Goal: Task Accomplishment & Management: Manage account settings

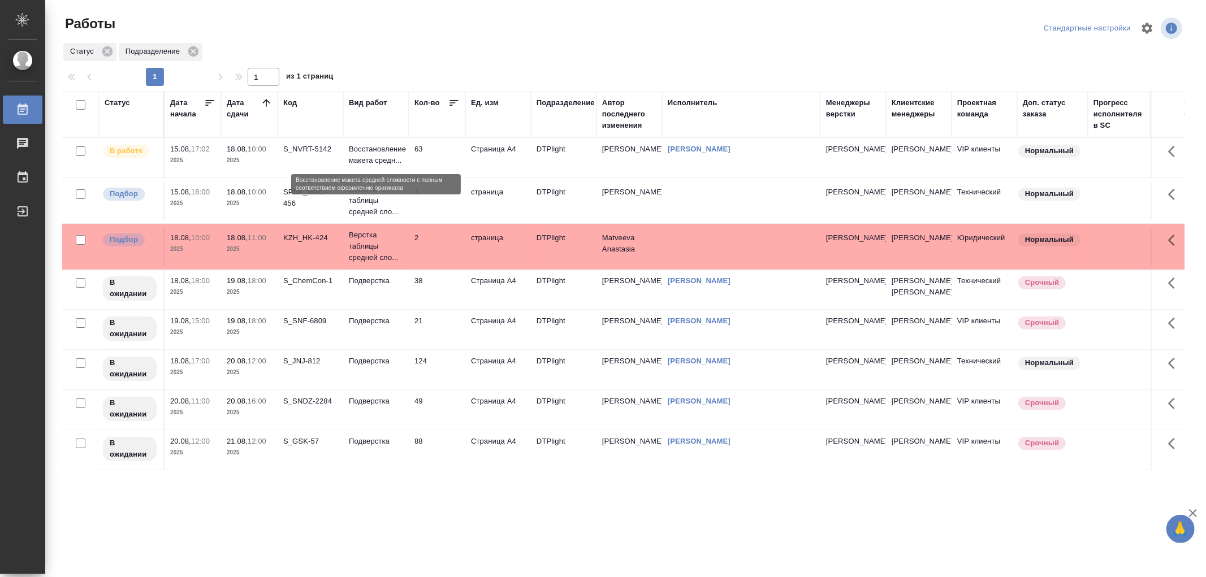
click at [376, 161] on p "Восстановление макета средн..." at bounding box center [376, 155] width 54 height 23
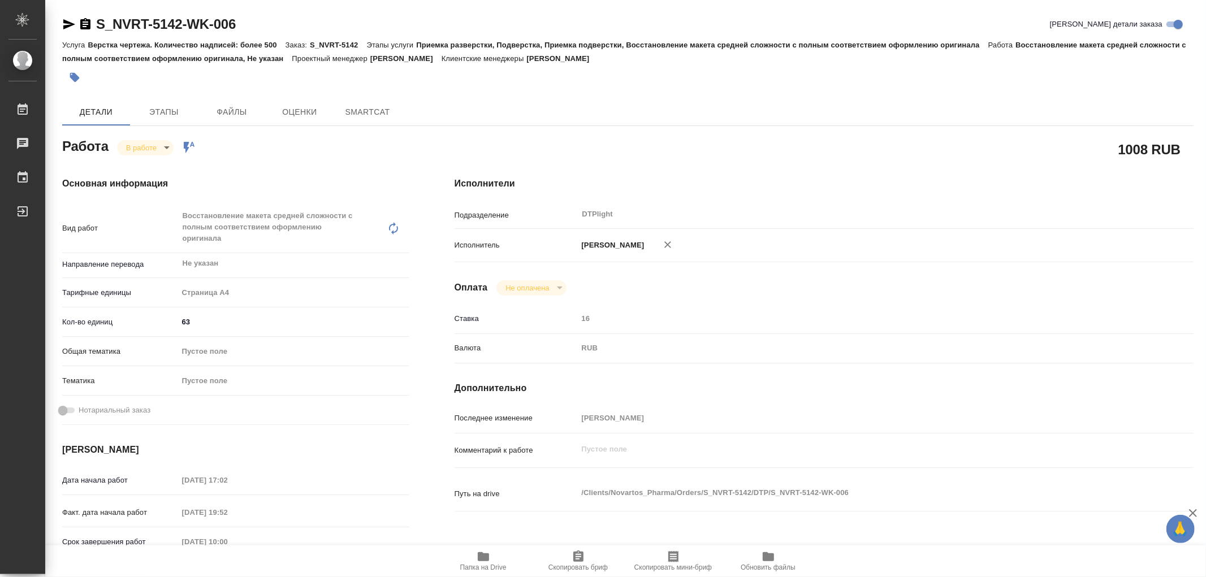
type textarea "x"
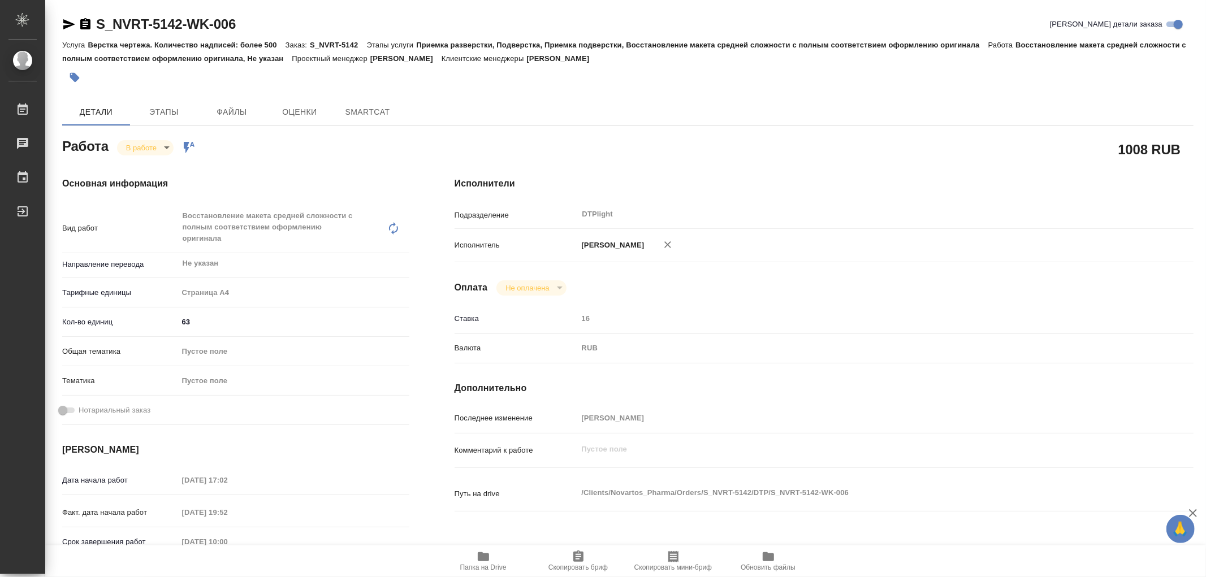
type textarea "x"
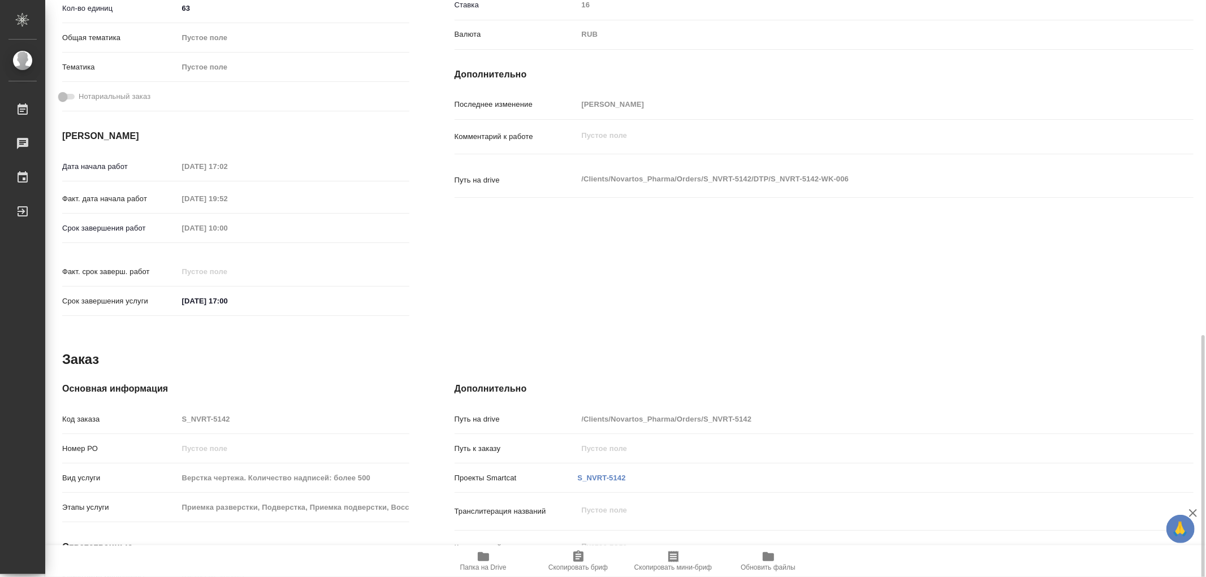
scroll to position [409, 0]
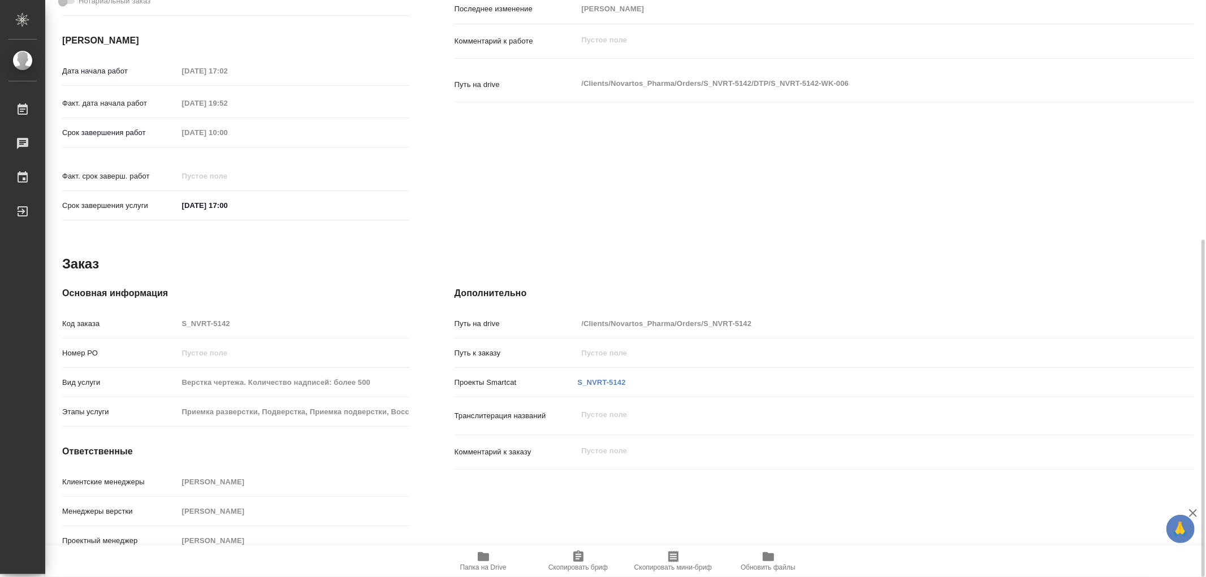
type textarea "x"
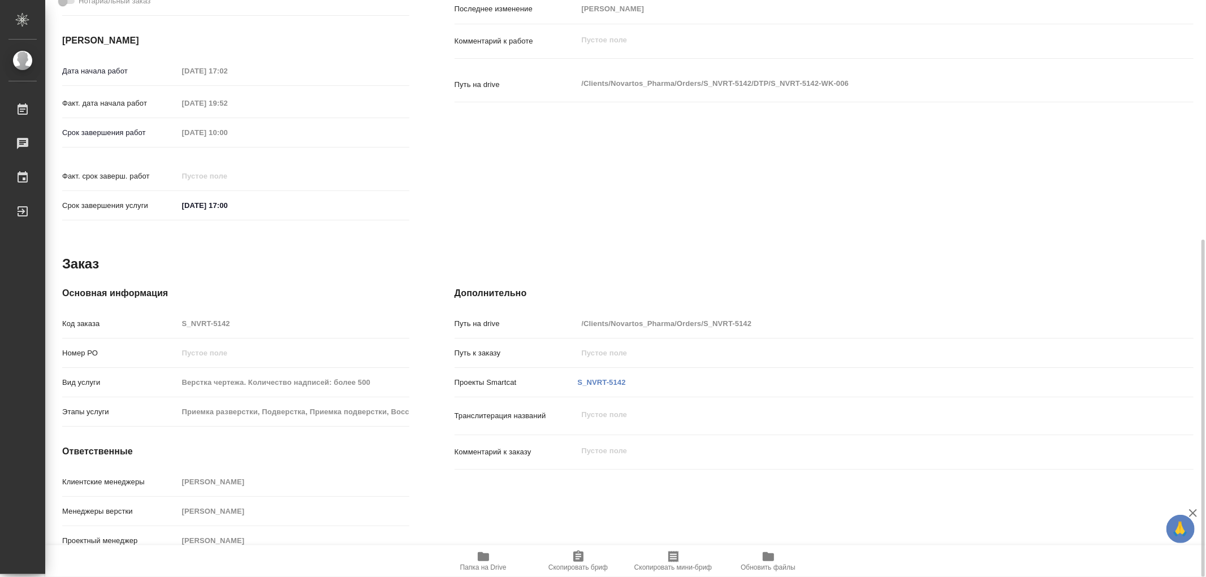
type textarea "x"
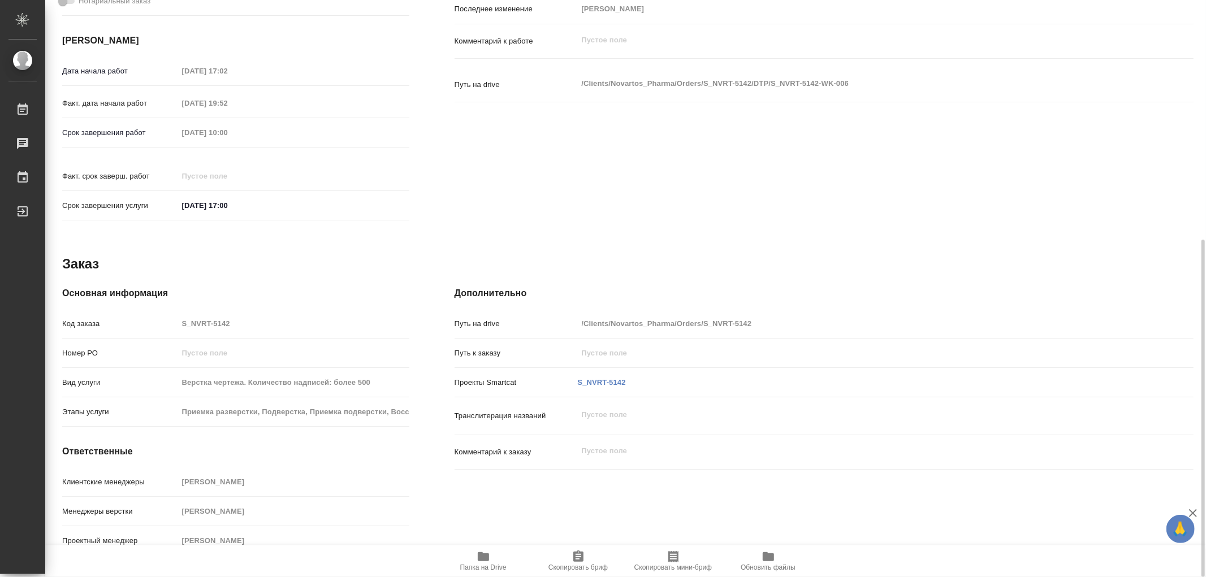
click at [483, 558] on icon "button" at bounding box center [483, 556] width 11 height 9
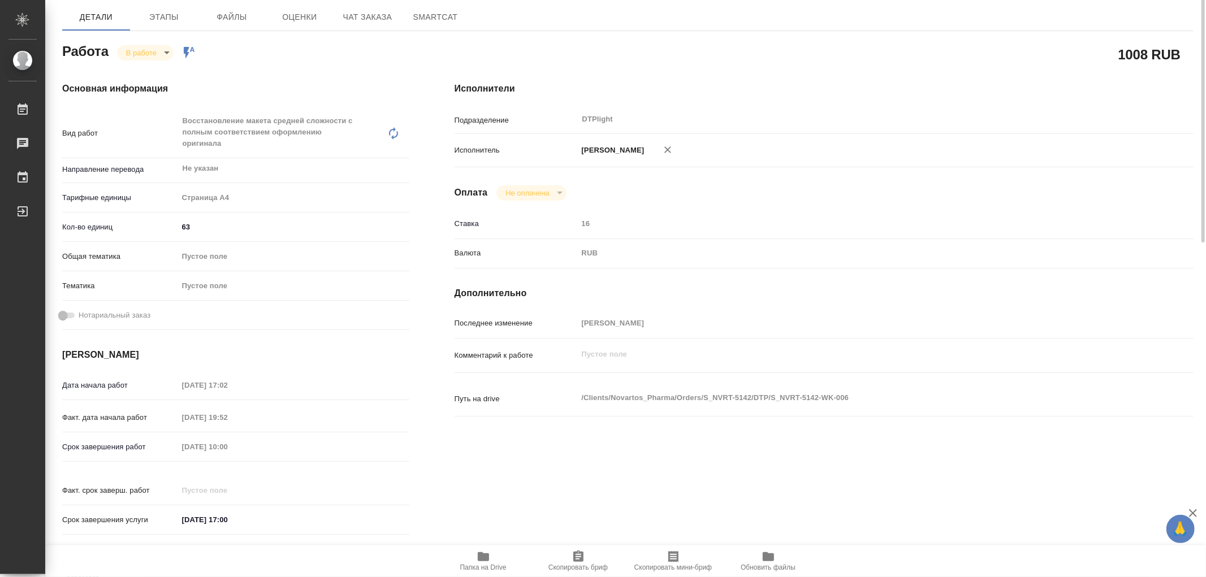
scroll to position [0, 0]
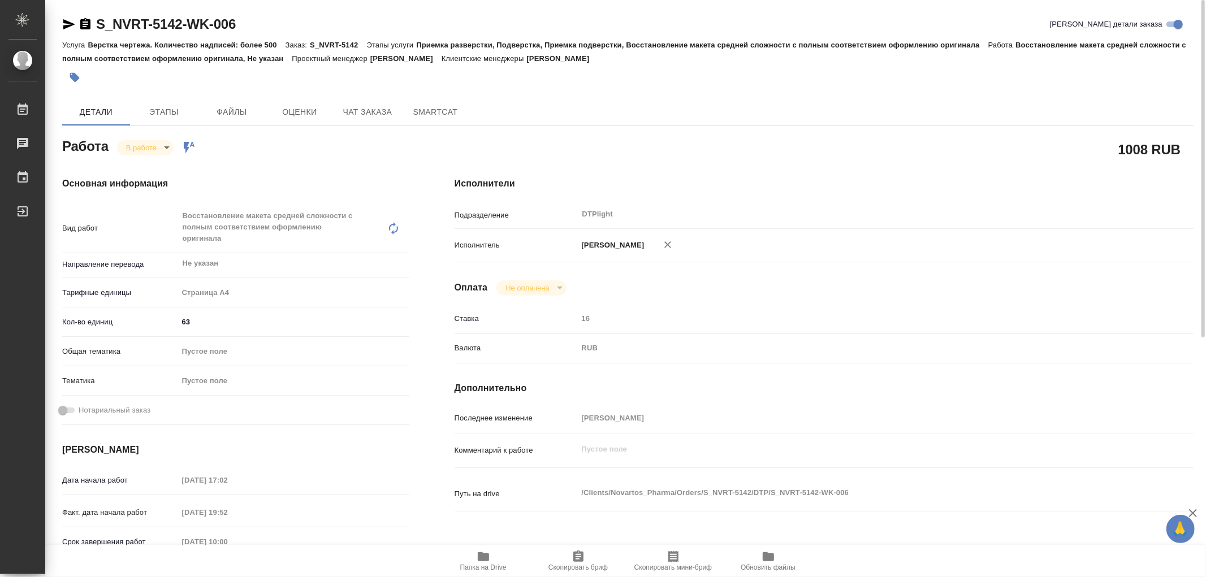
click at [149, 155] on div "Основная информация Вид работ Восстановление макета средней сложности с полным …" at bounding box center [236, 406] width 392 height 505
click at [148, 150] on body "🙏 .cls-1 fill:#fff; AWATERA Работы 0 Чаты График Выйти S_NVRT-5142-WK-006 Кратк…" at bounding box center [603, 288] width 1206 height 577
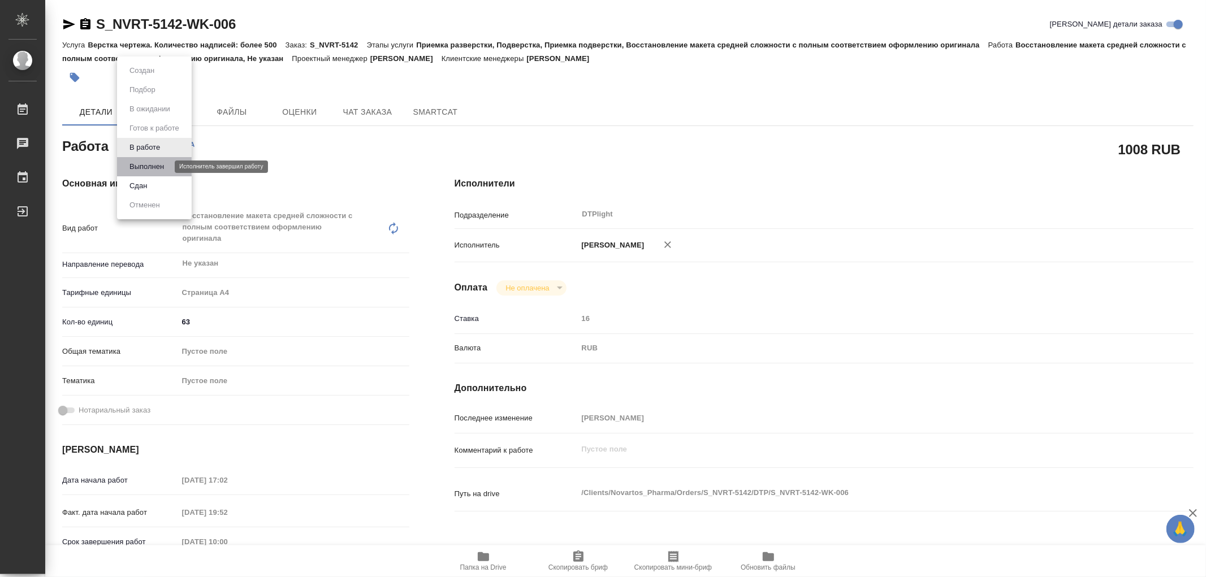
click at [144, 162] on button "Выполнен" at bounding box center [146, 167] width 41 height 12
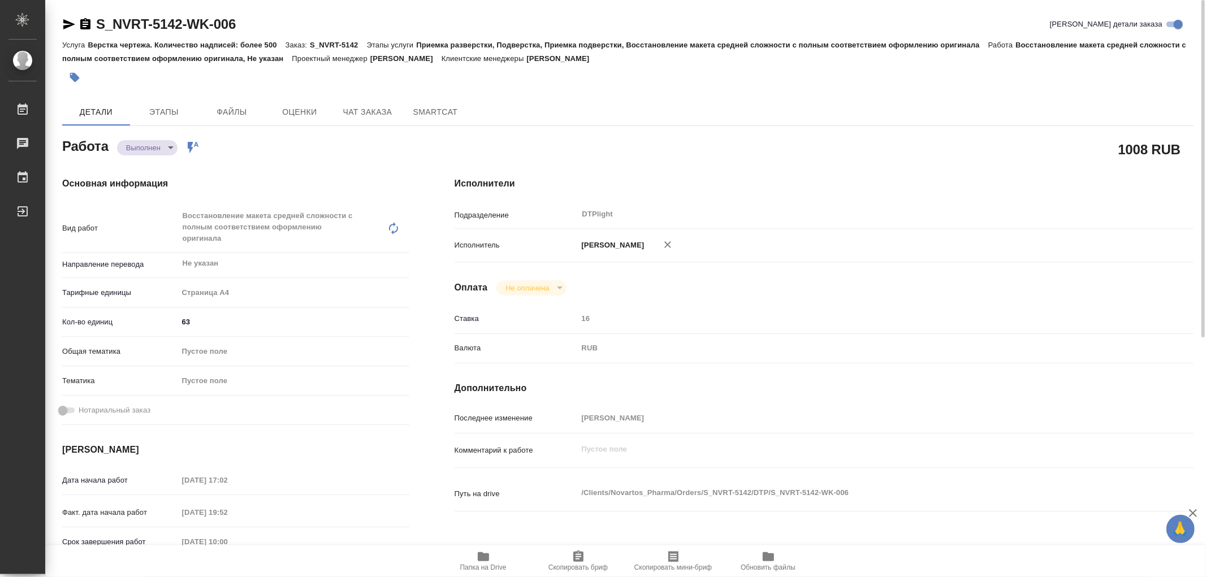
type textarea "x"
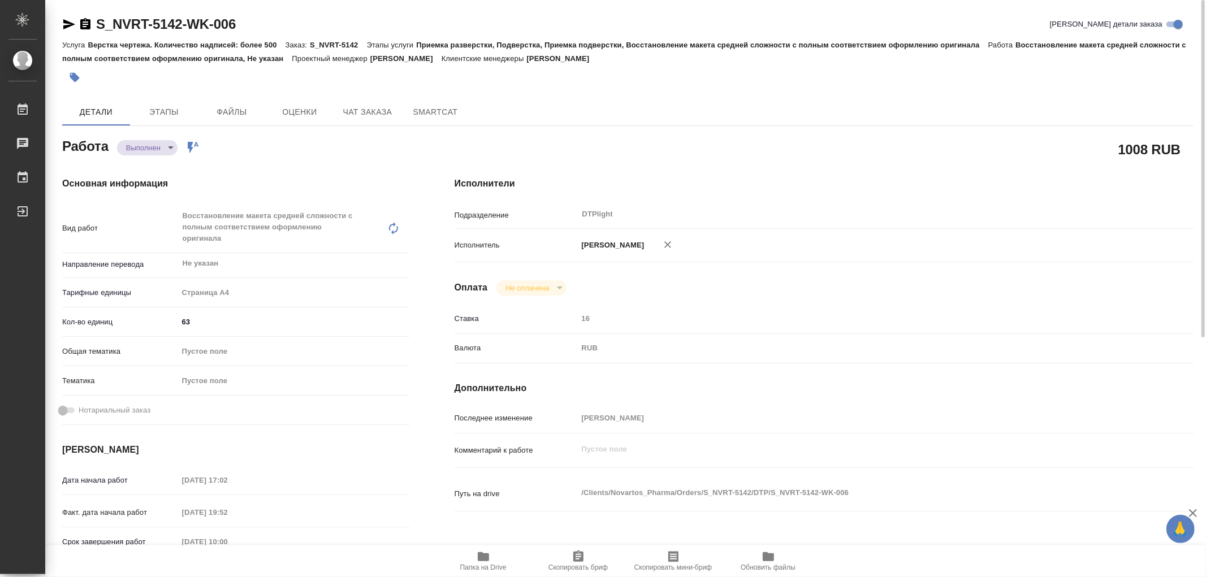
type textarea "x"
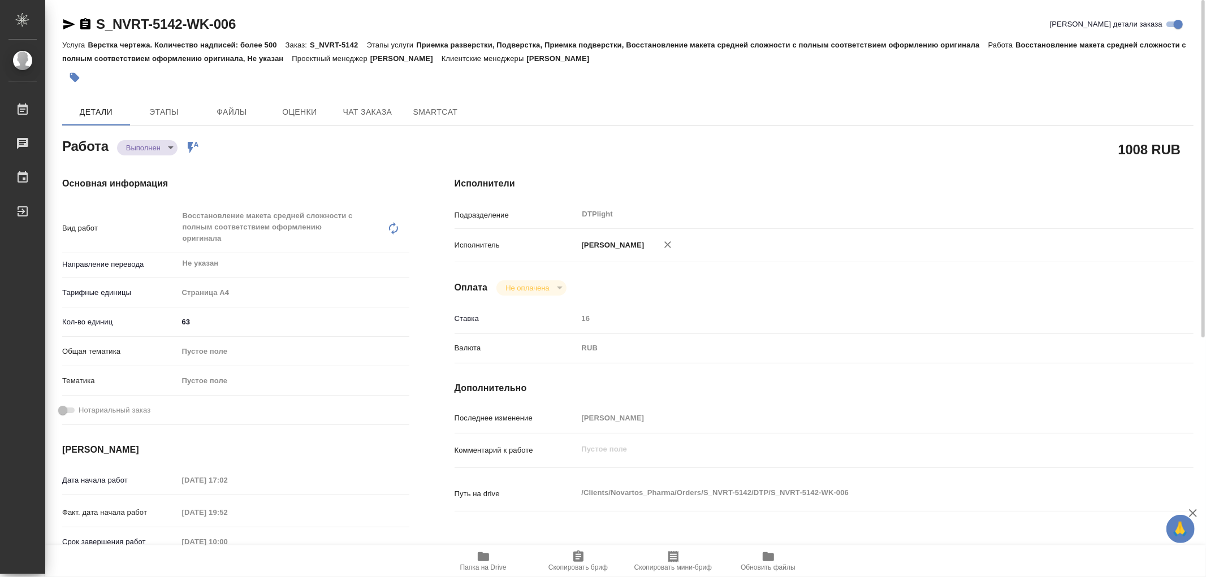
type textarea "x"
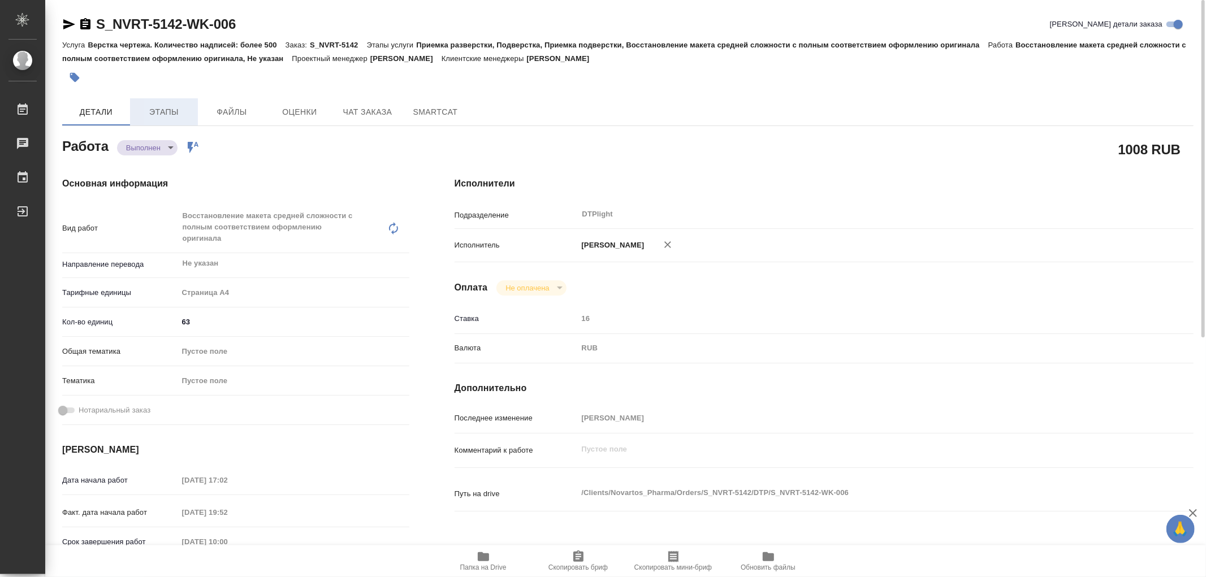
type textarea "x"
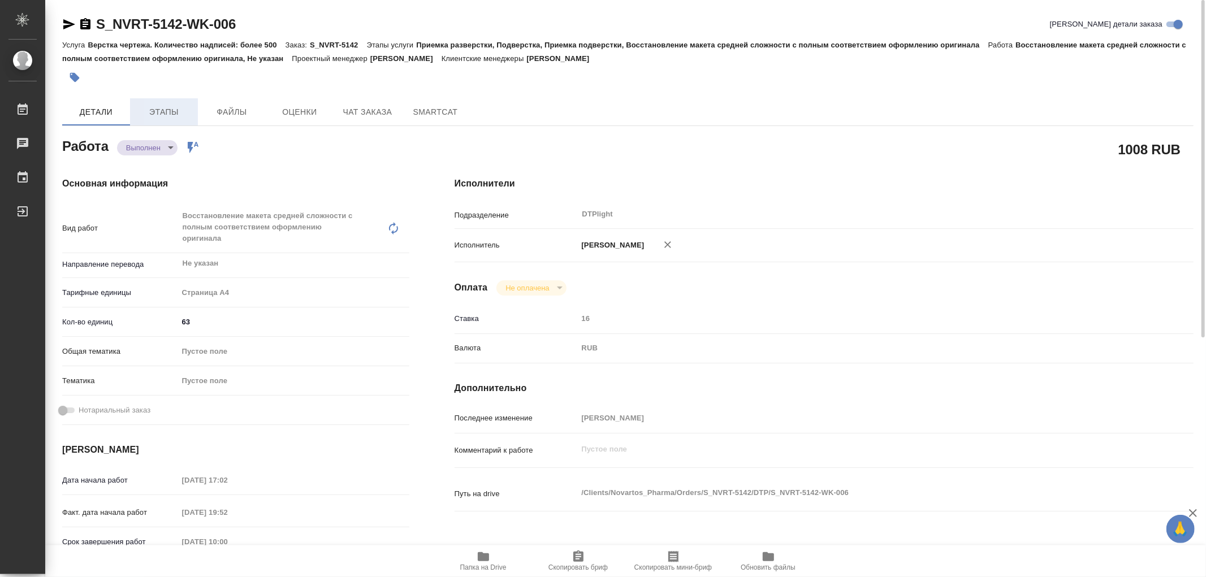
click at [171, 120] on button "Этапы" at bounding box center [164, 111] width 68 height 27
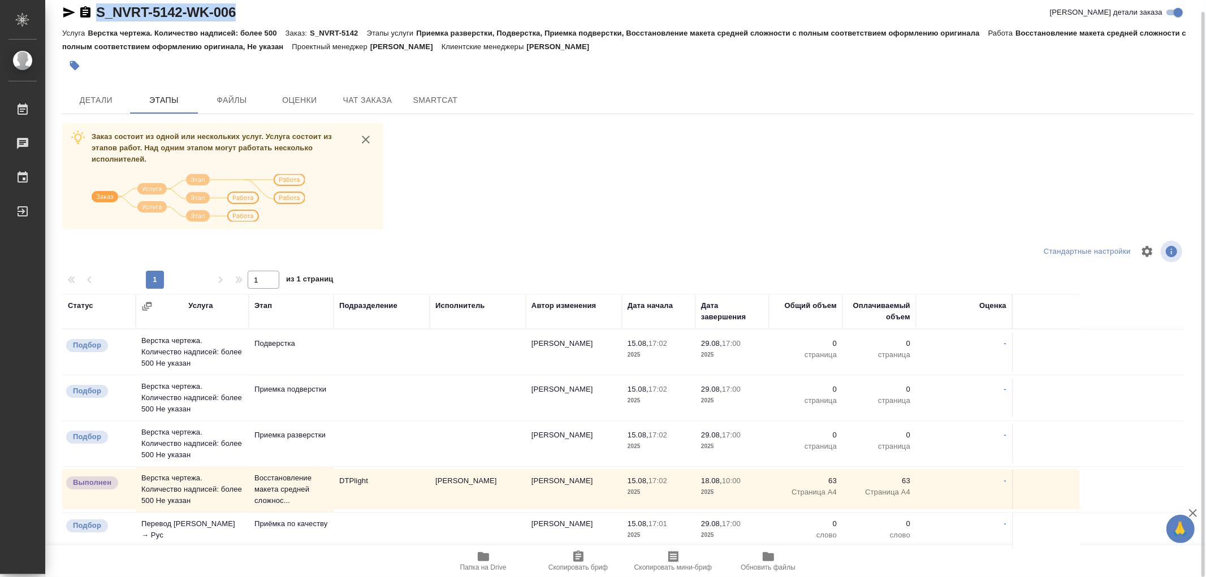
drag, startPoint x: 249, startPoint y: 13, endPoint x: 94, endPoint y: 10, distance: 154.9
click at [94, 10] on div "S_NVRT-5142-WK-006 Кратко детали заказа" at bounding box center [627, 12] width 1131 height 18
copy link "S_NVRT-5142-WK-006"
